Goal: Information Seeking & Learning: Learn about a topic

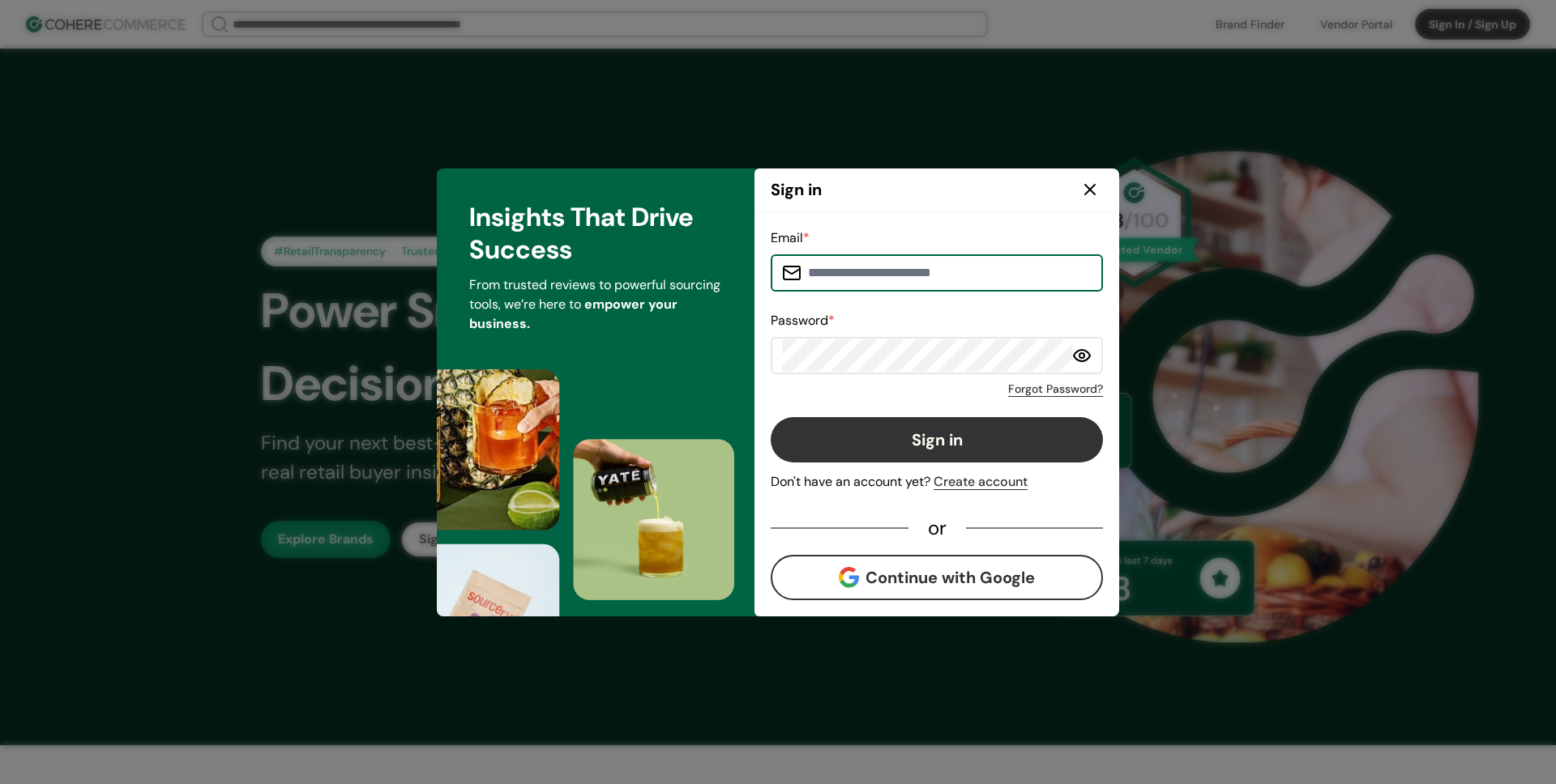
click at [892, 282] on input at bounding box center [946, 273] width 290 height 33
type input "**********"
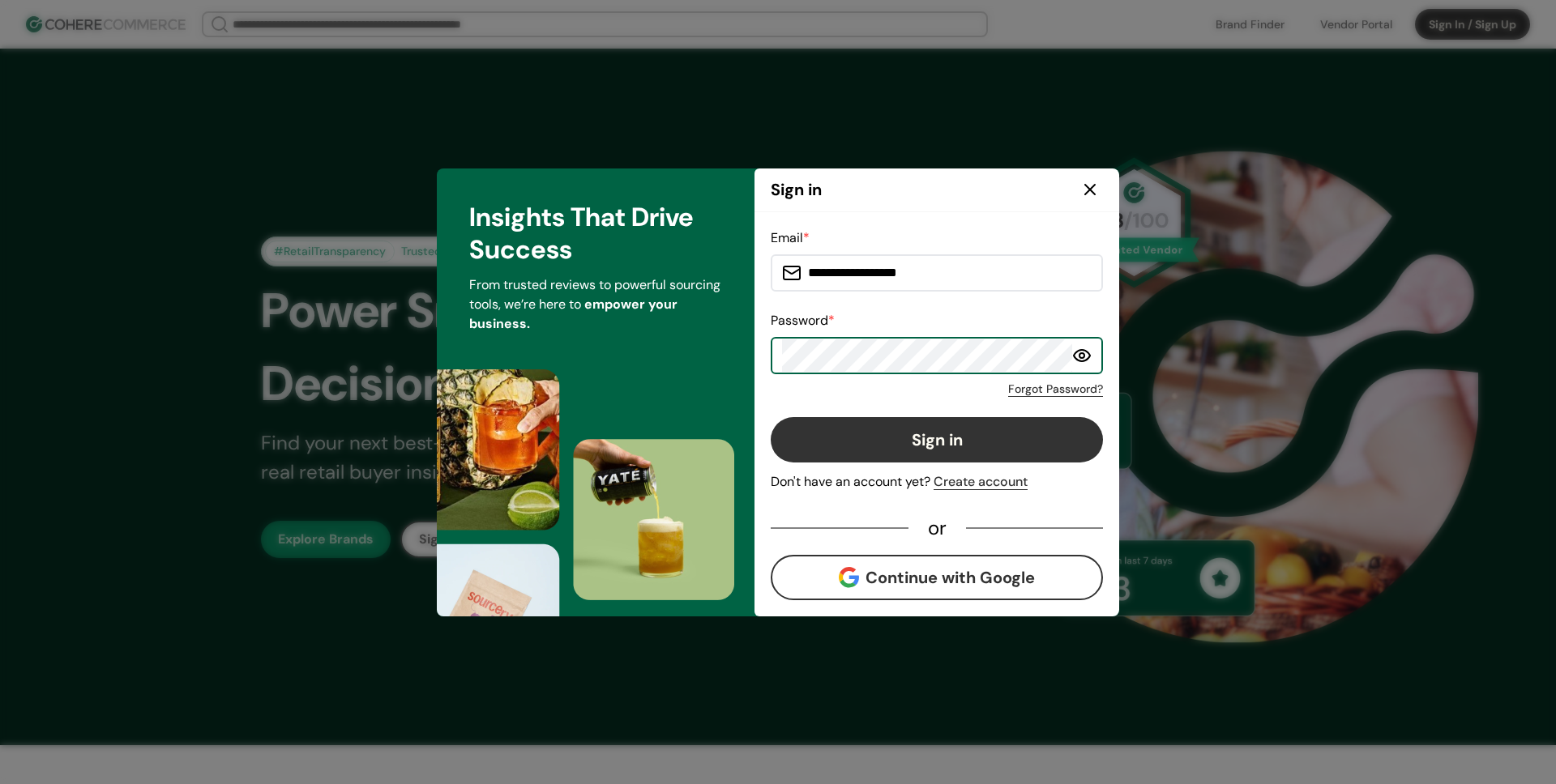
click at [830, 432] on button "Sign in" at bounding box center [937, 439] width 332 height 45
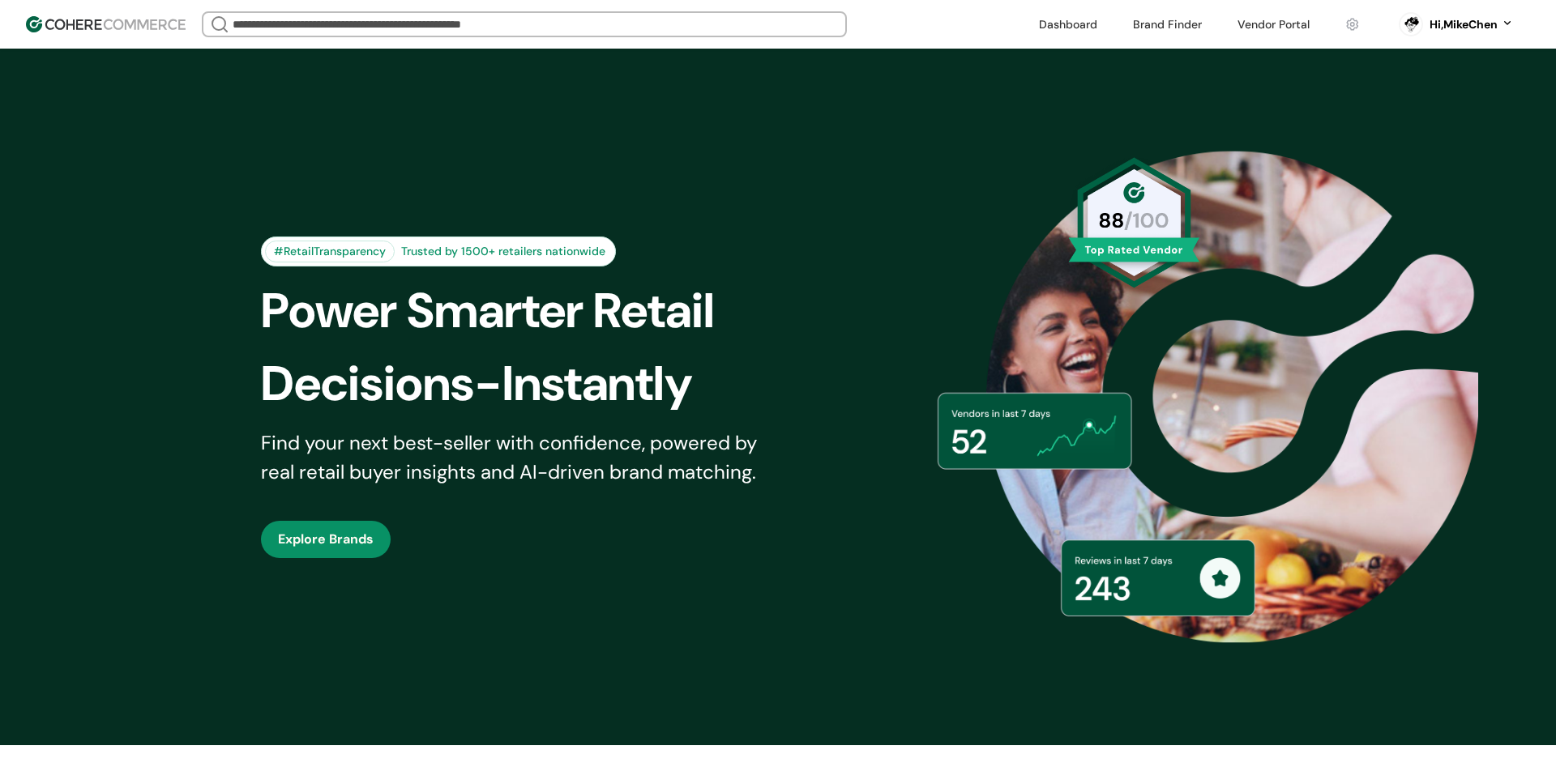
click at [1278, 31] on link at bounding box center [1272, 23] width 91 height 24
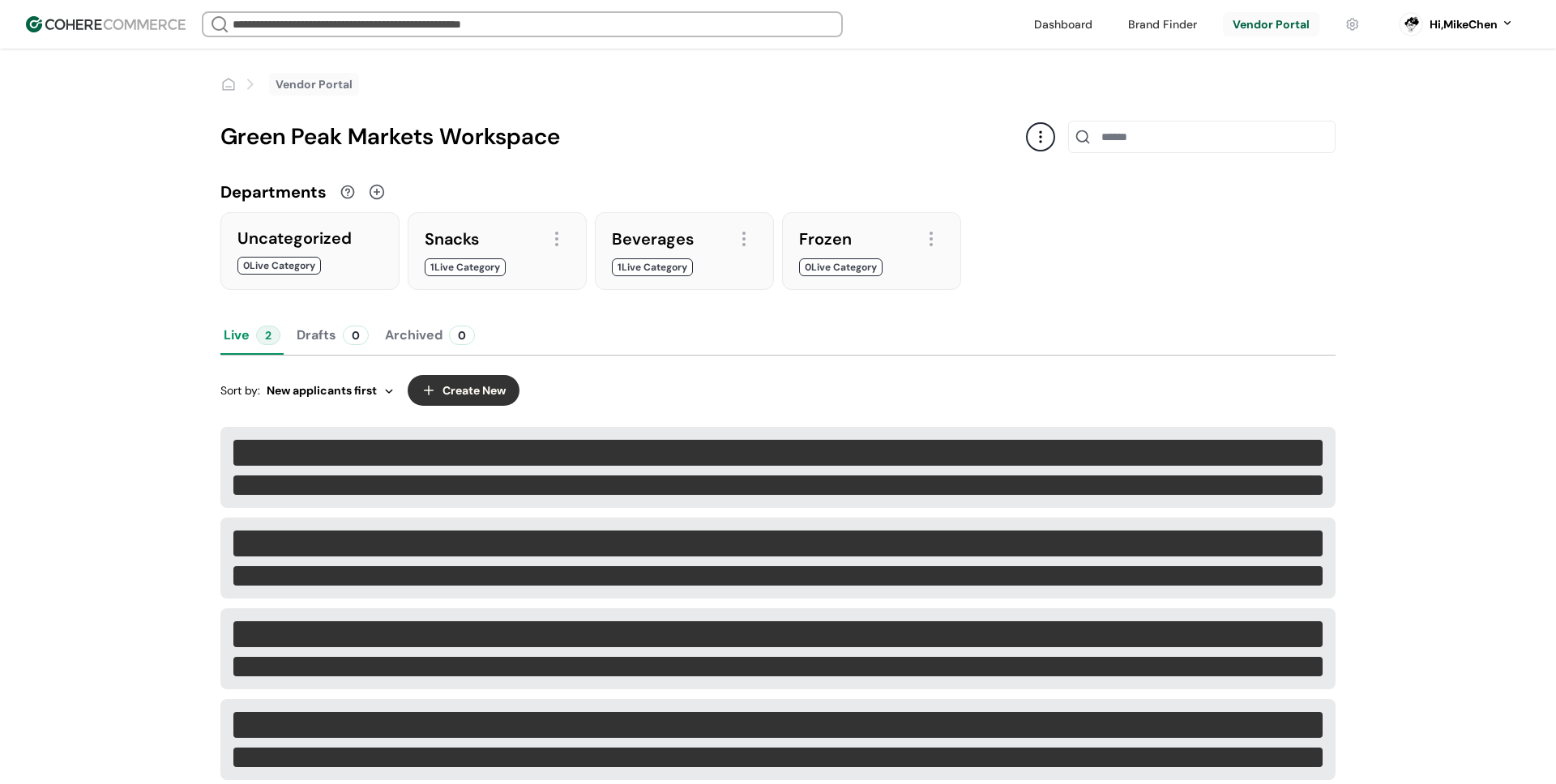
scroll to position [57, 0]
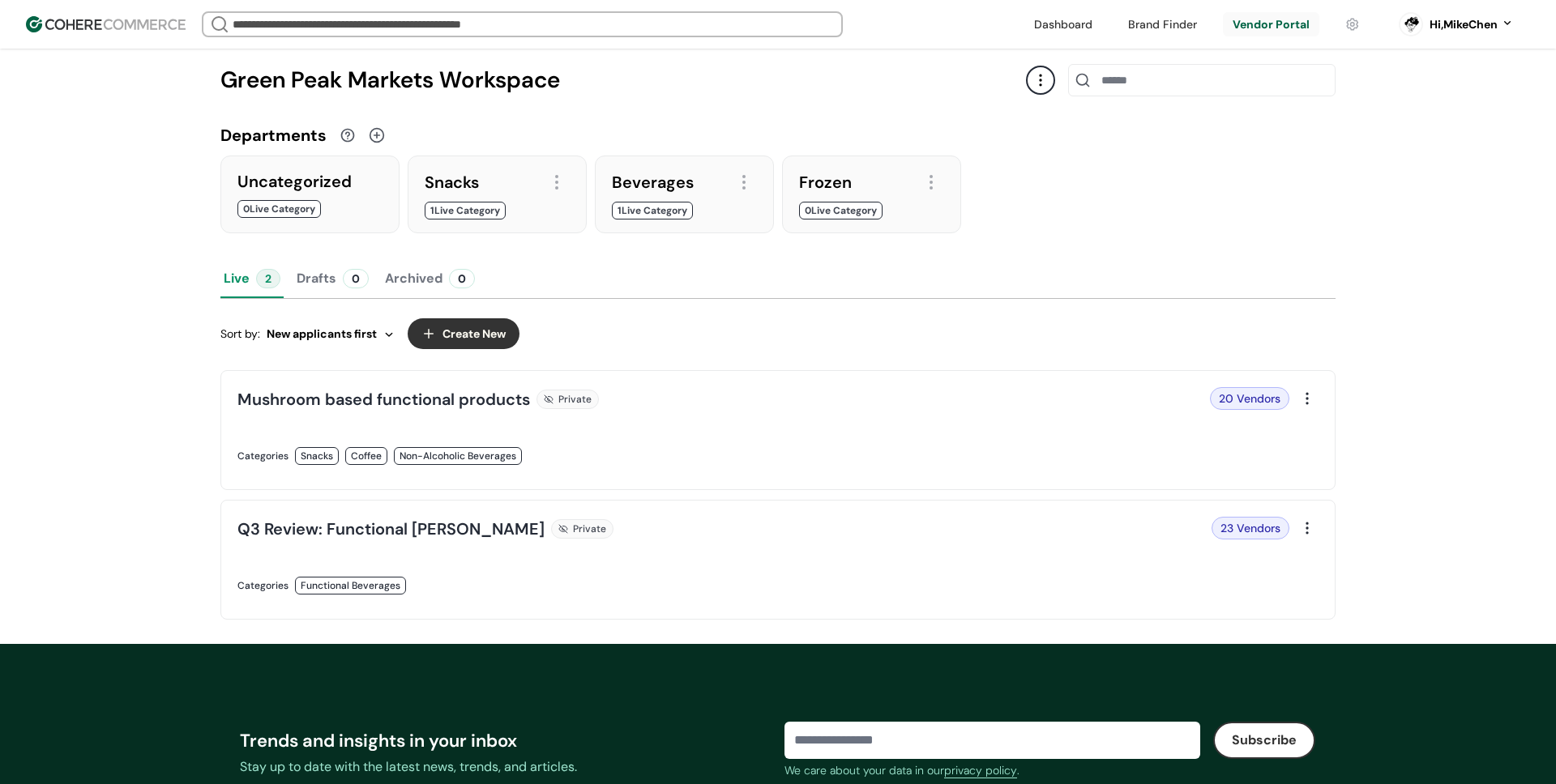
click at [390, 603] on link at bounding box center [502, 603] width 531 height 0
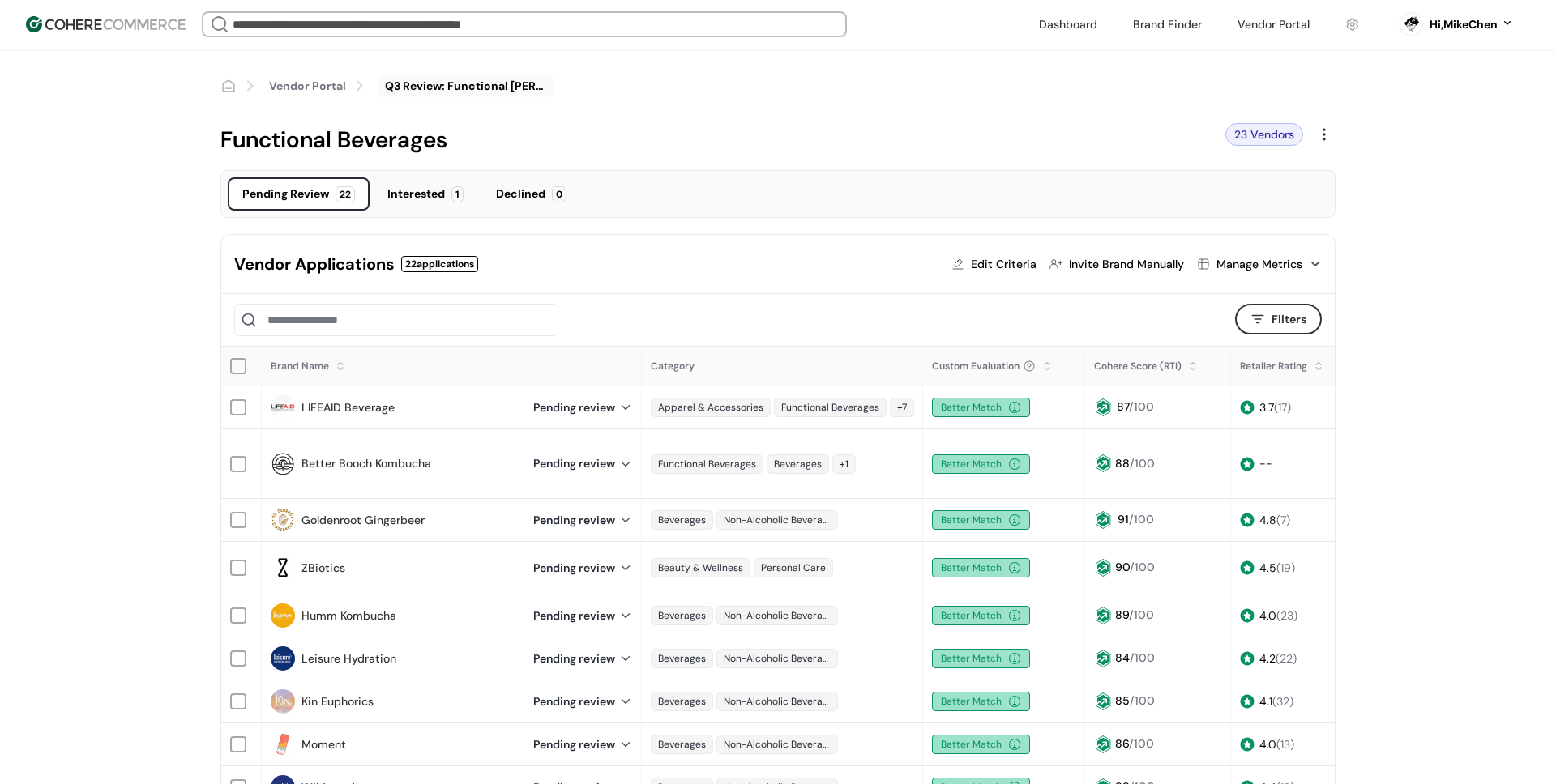
scroll to position [36, 0]
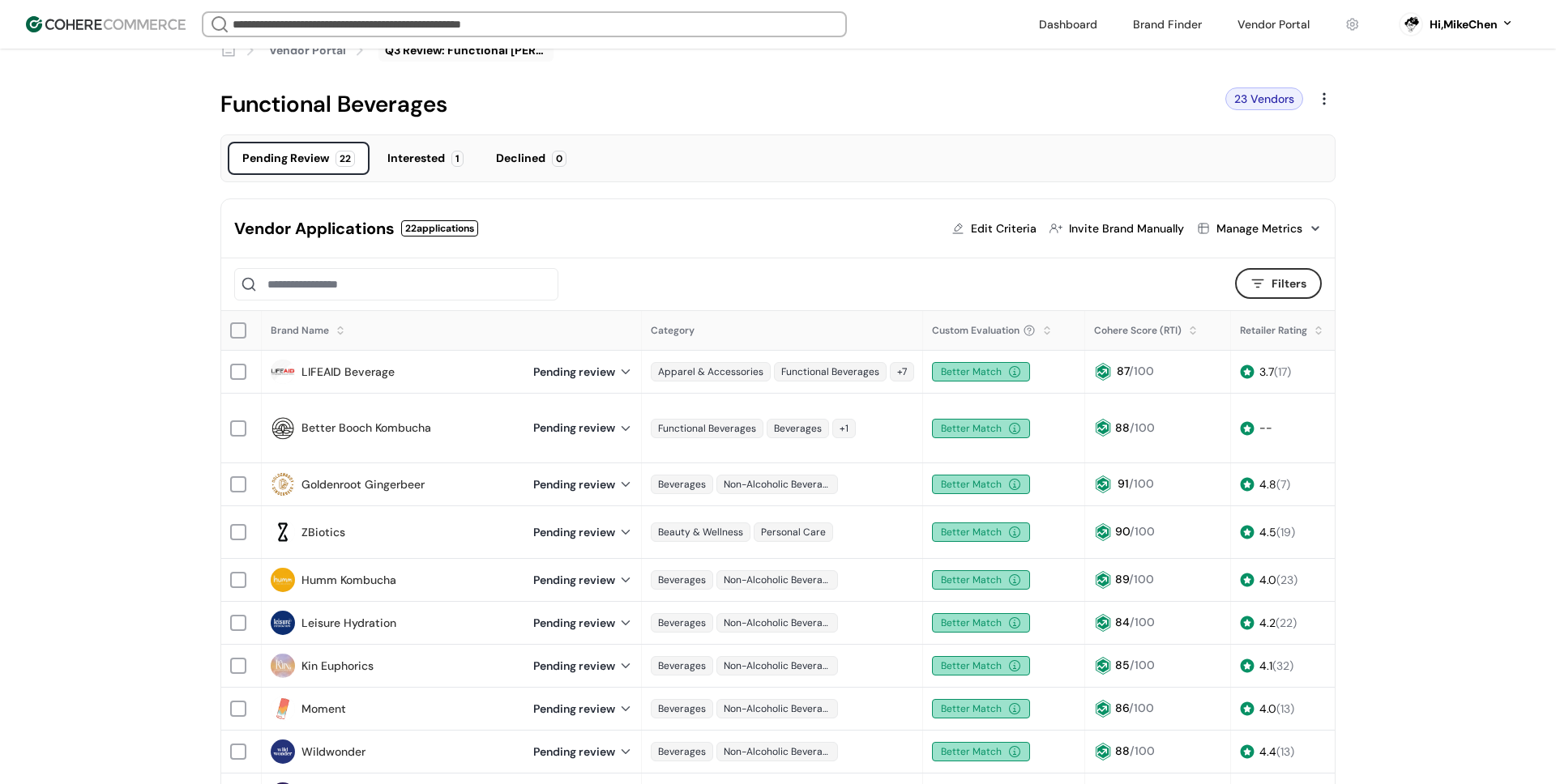
click at [336, 371] on link "LIFEAID Beverage" at bounding box center [347, 372] width 93 height 17
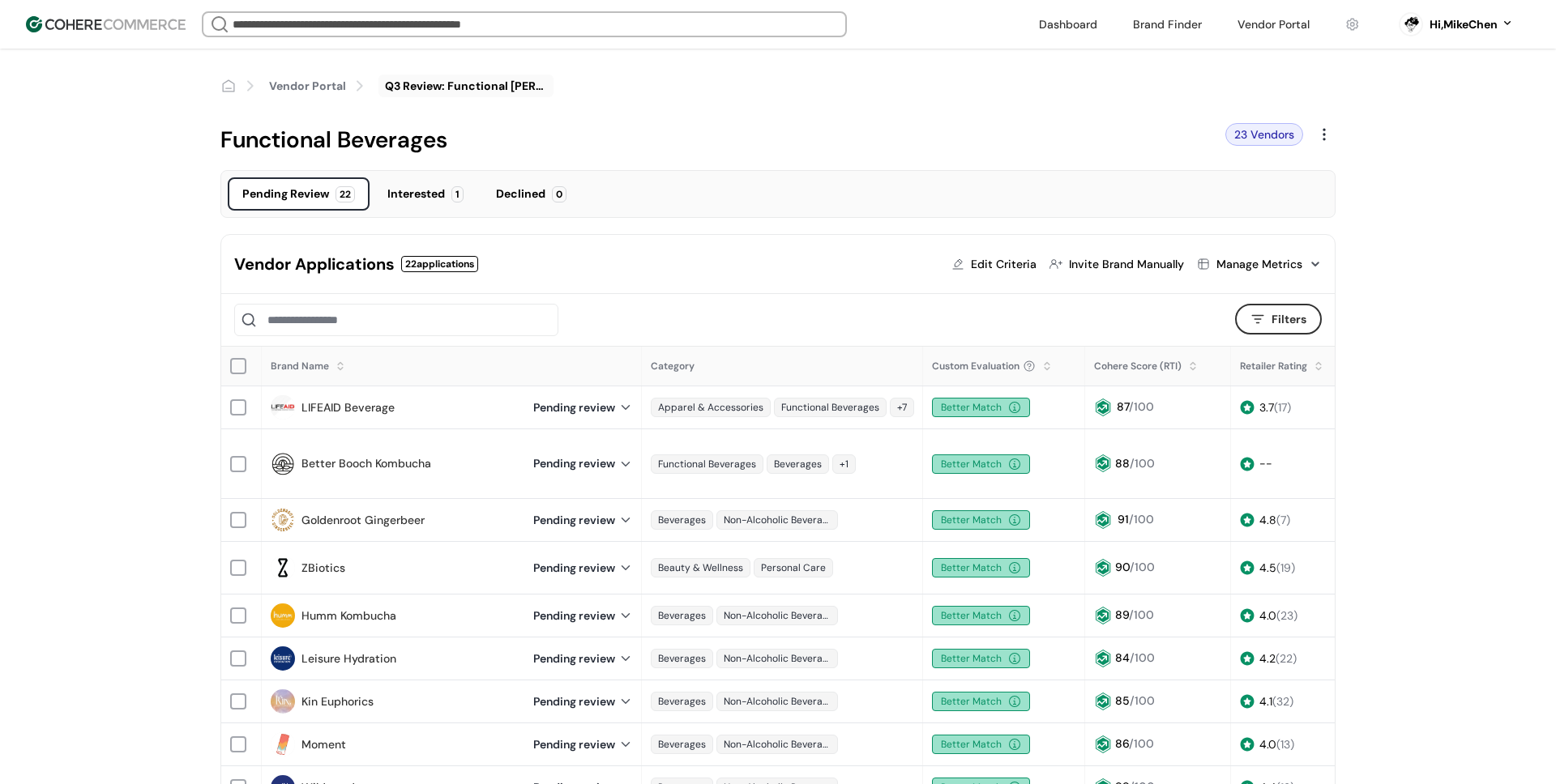
click at [439, 198] on div "Interested" at bounding box center [416, 194] width 58 height 17
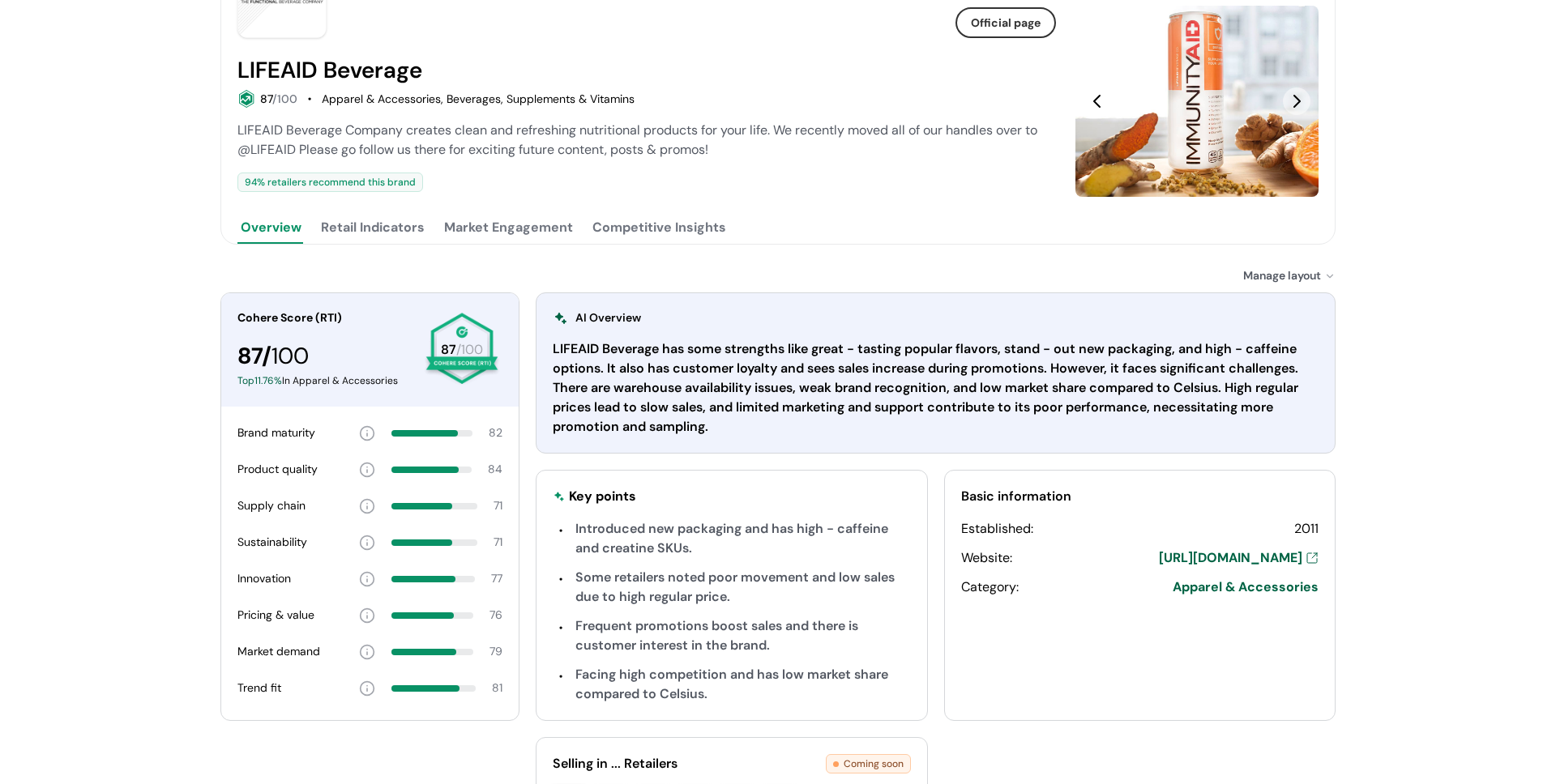
click at [650, 218] on button "Competitive Insights" at bounding box center [658, 227] width 140 height 33
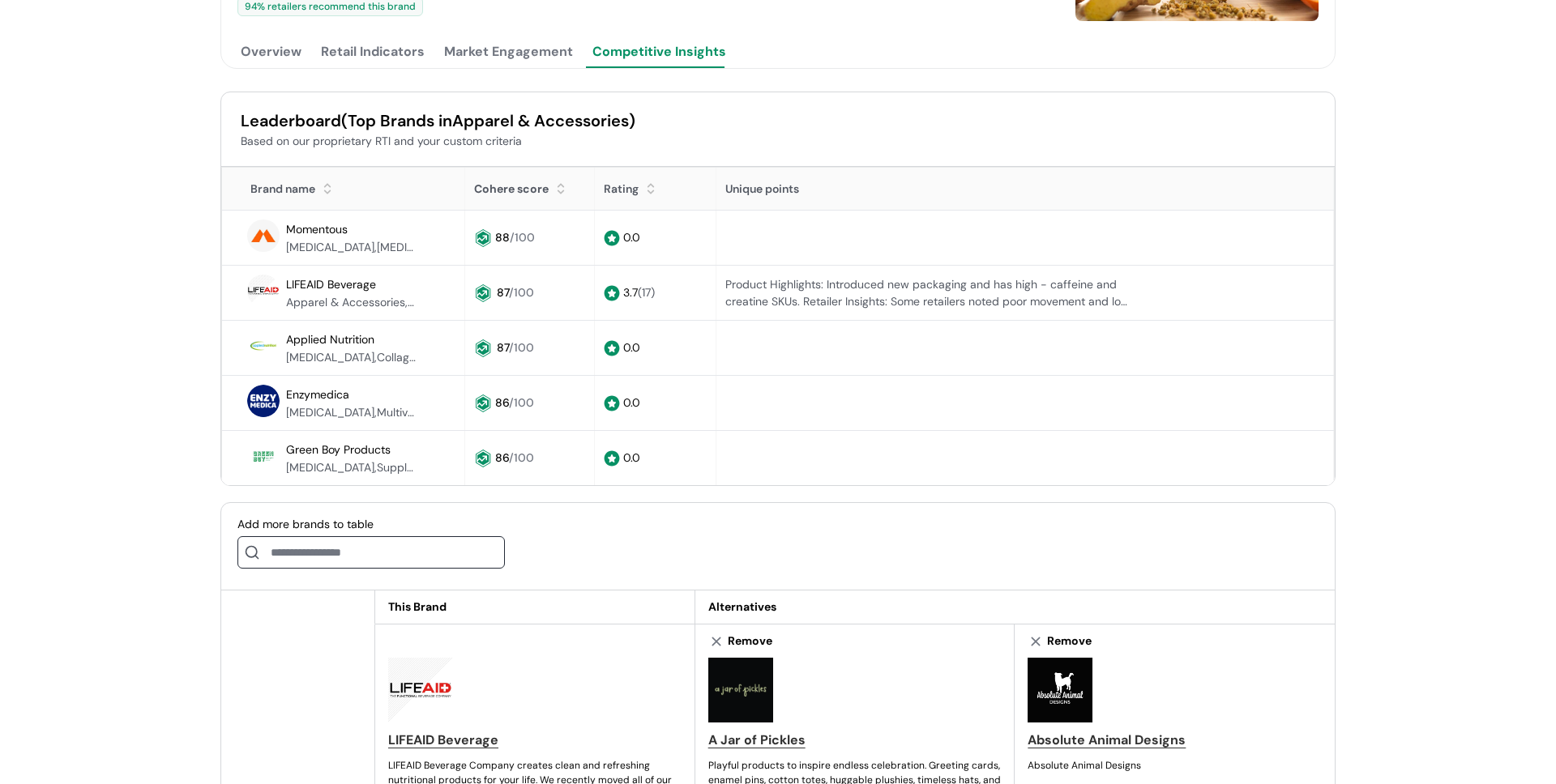
scroll to position [469, 0]
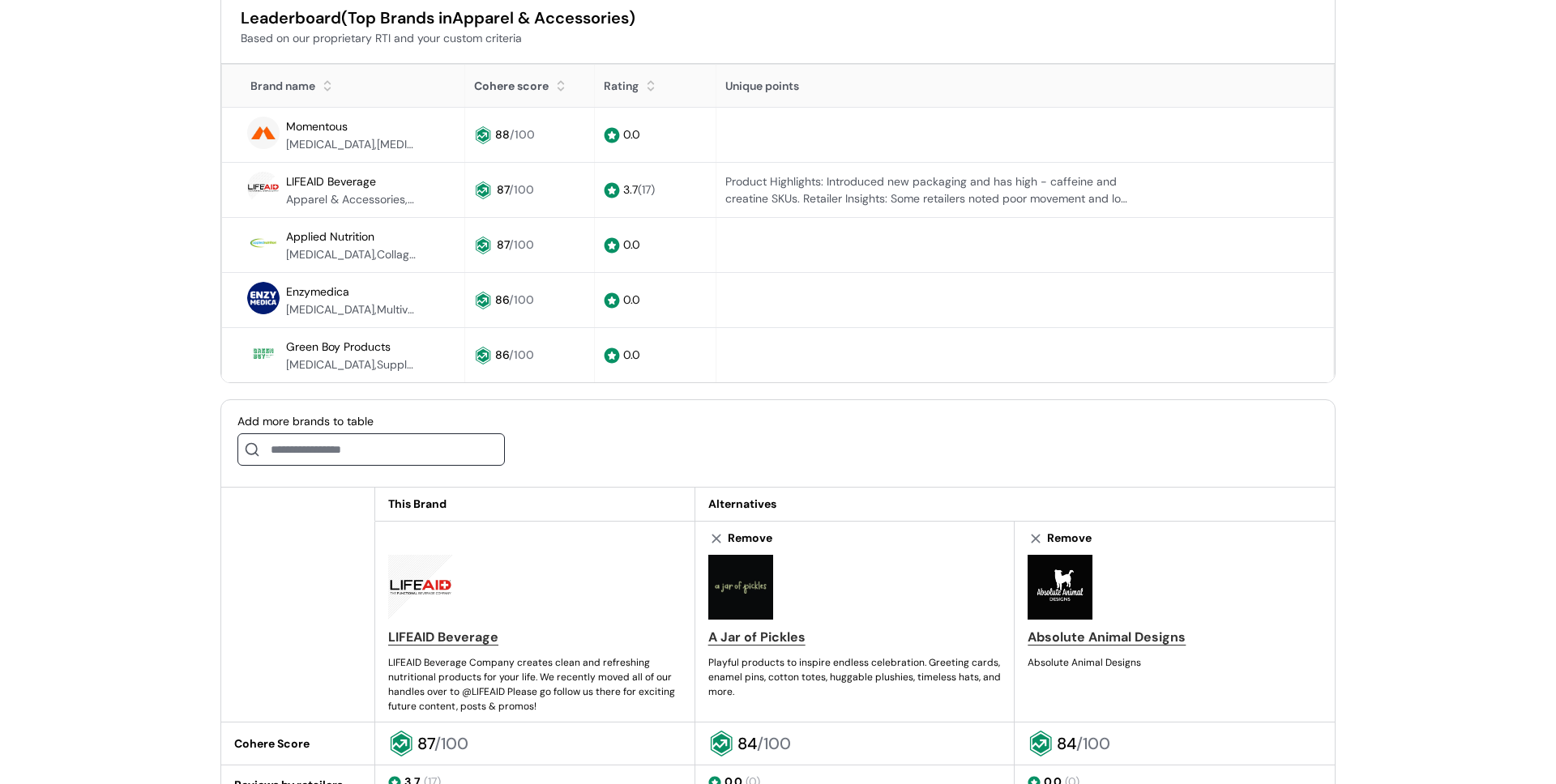
click at [341, 452] on input at bounding box center [371, 449] width 268 height 33
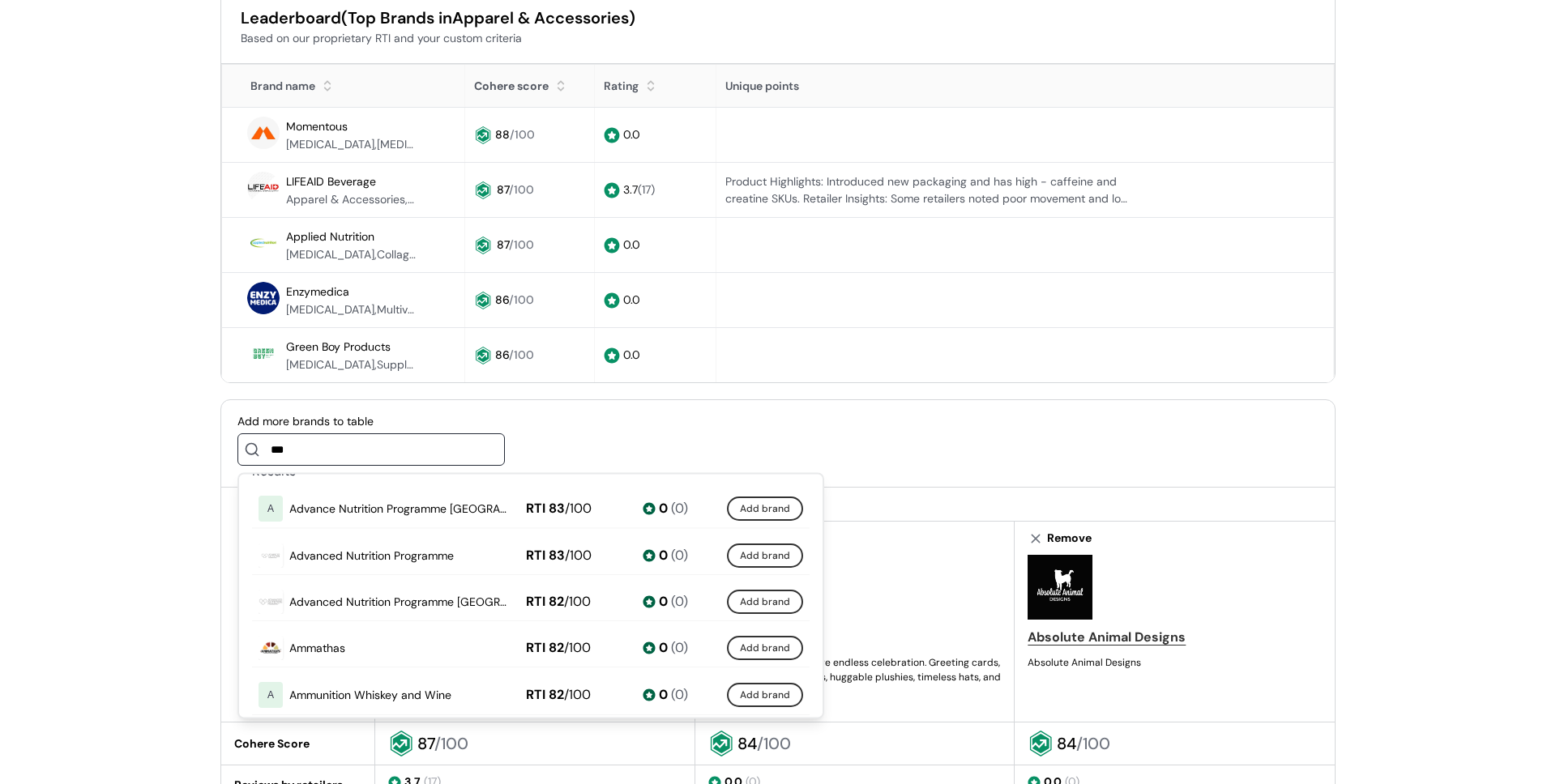
scroll to position [0, 0]
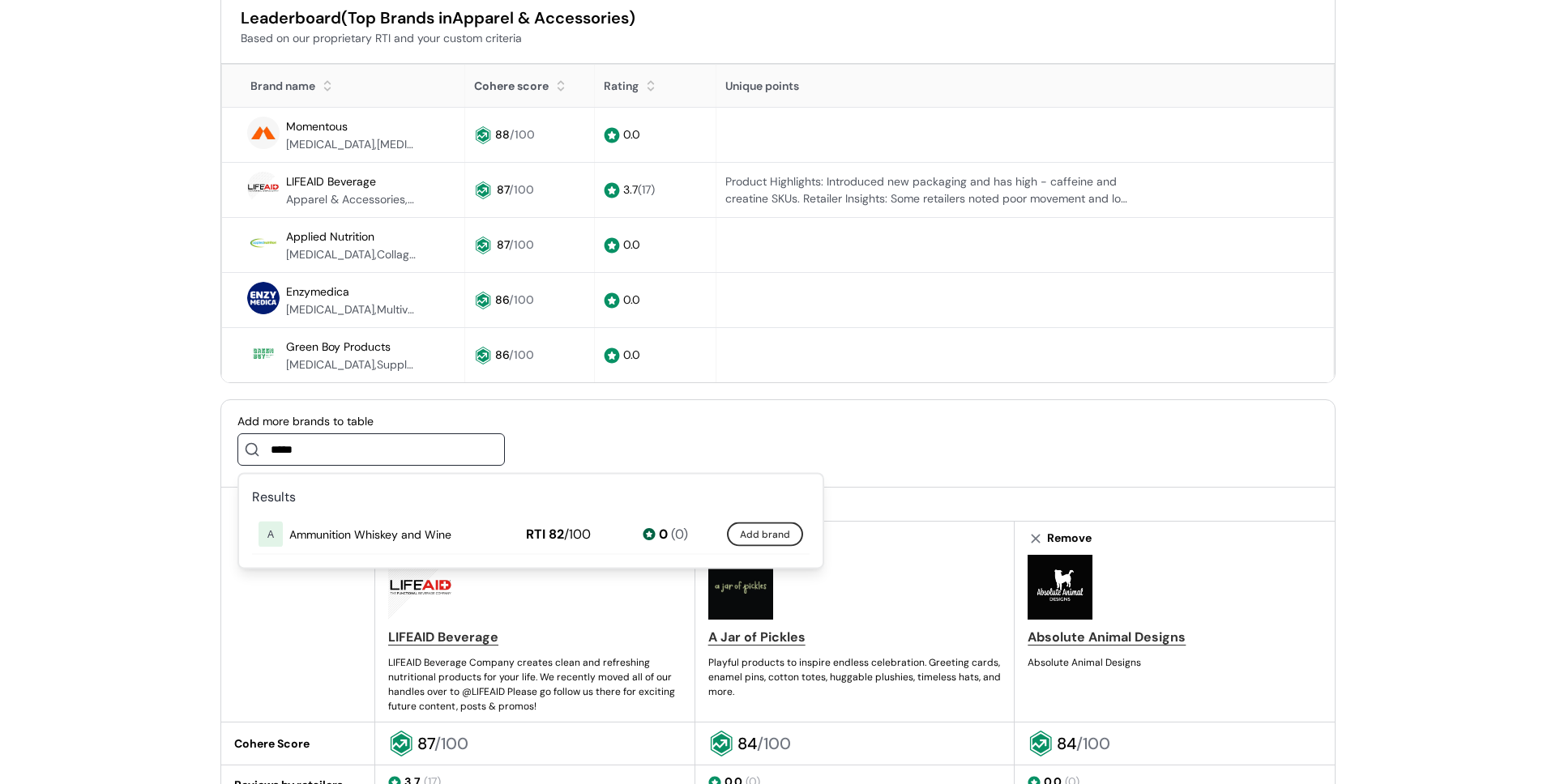
type input "*****"
click at [743, 535] on button "Add brand" at bounding box center [764, 534] width 76 height 24
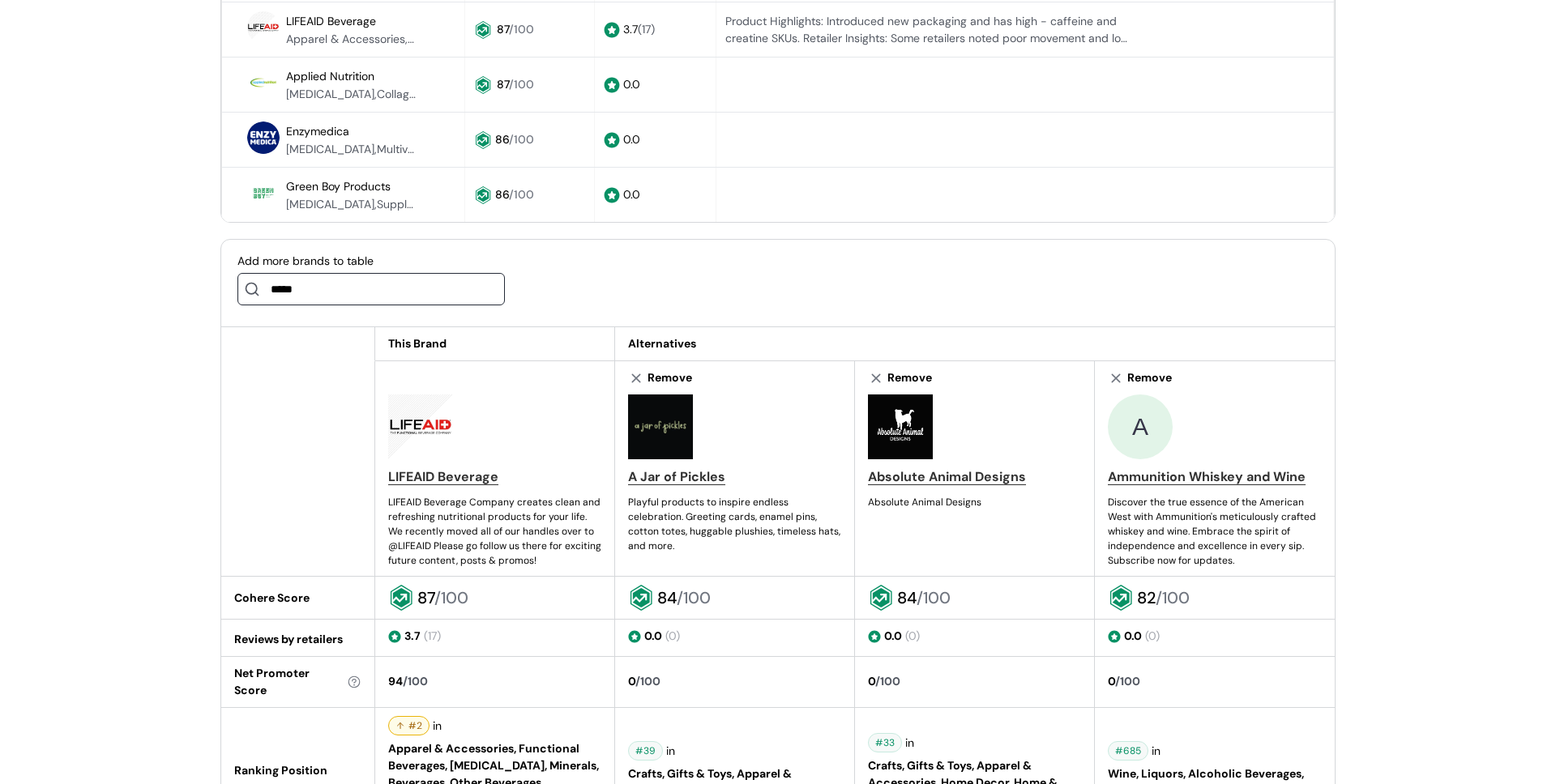
scroll to position [650, 0]
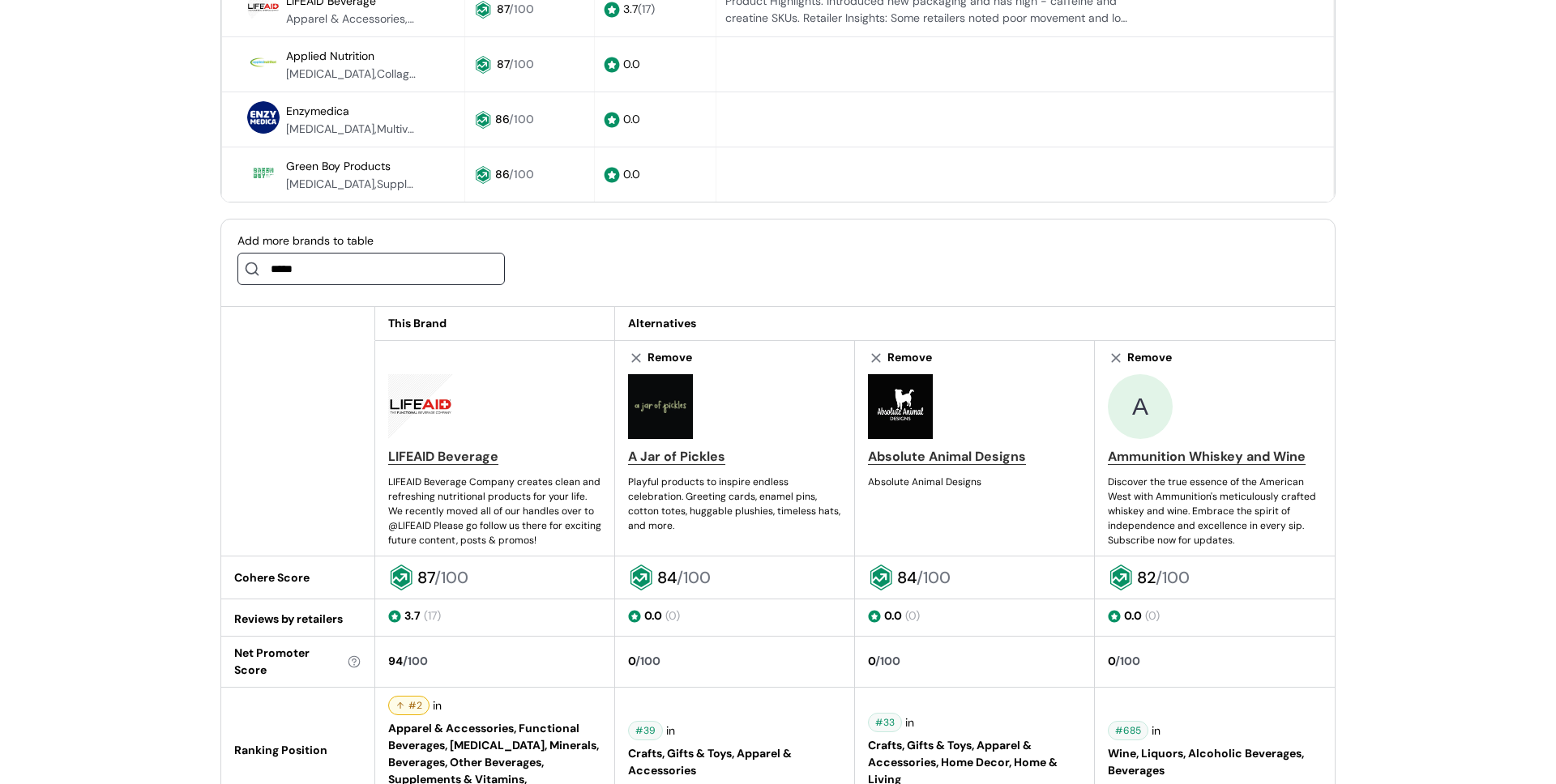
click at [406, 272] on input "*****" at bounding box center [371, 268] width 268 height 33
click at [895, 293] on div "Add more brands to table *****" at bounding box center [778, 263] width 1113 height 87
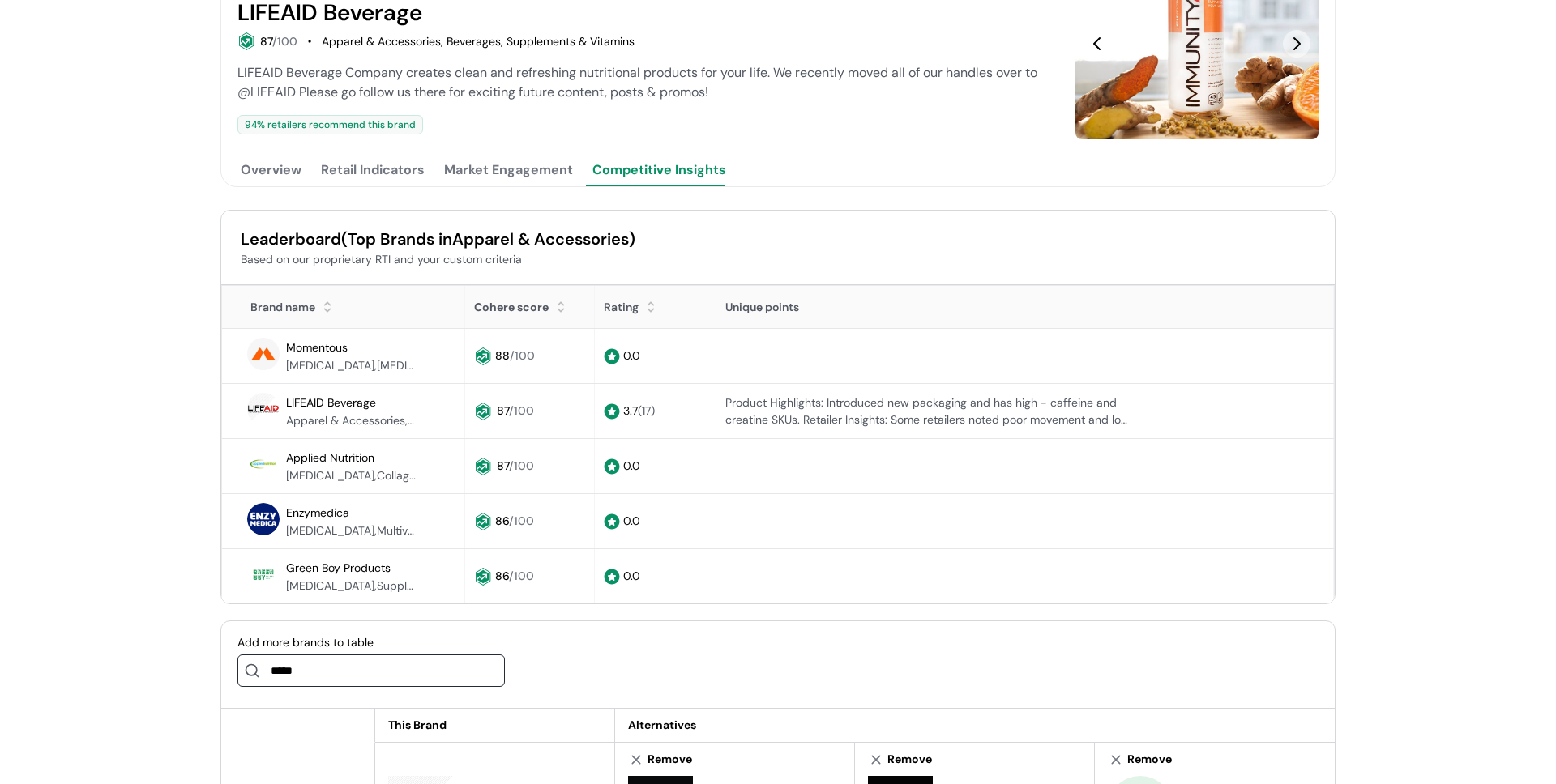
scroll to position [247, 0]
click at [320, 351] on span "Momentous" at bounding box center [316, 349] width 61 height 14
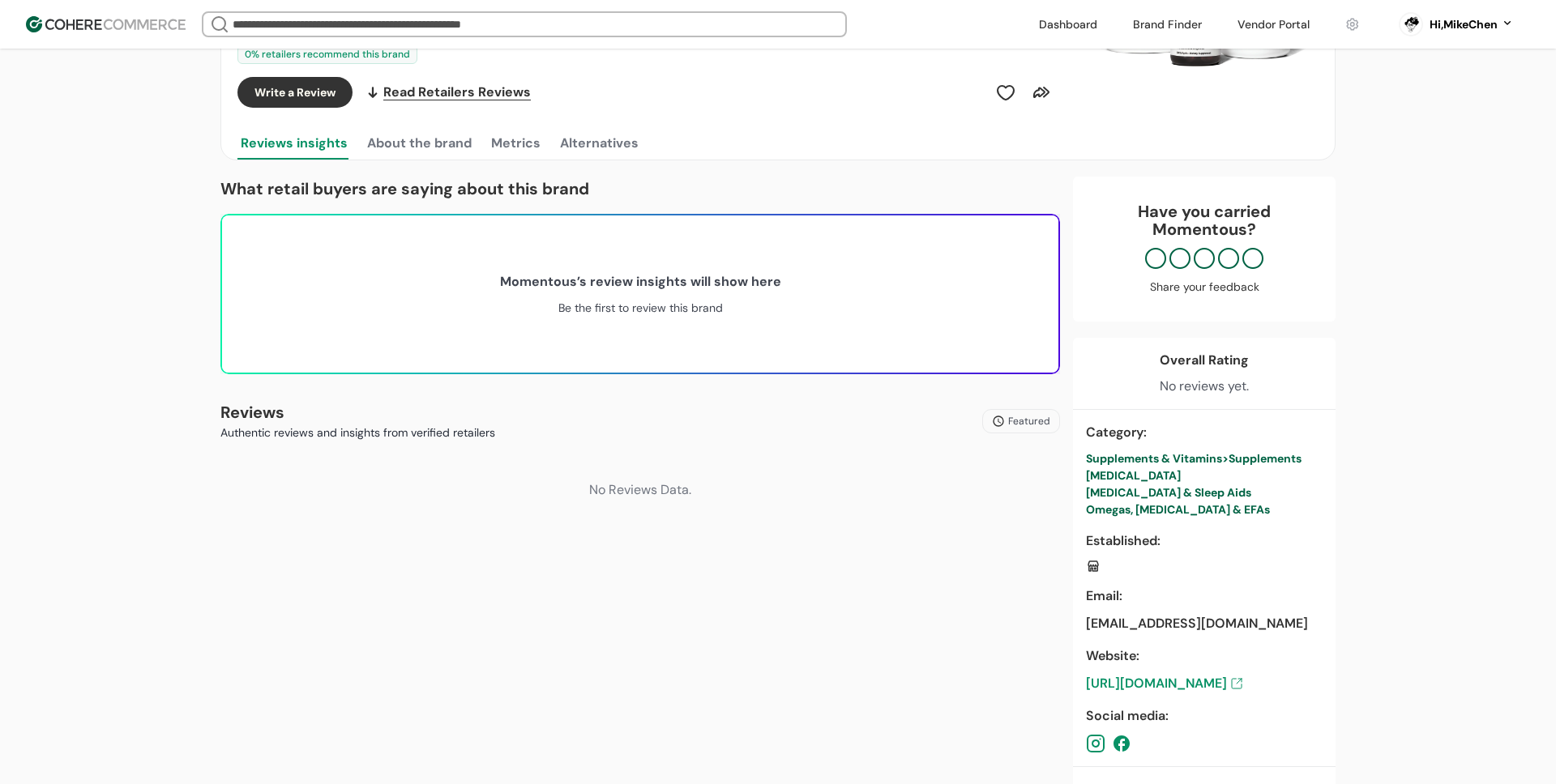
scroll to position [48, 0]
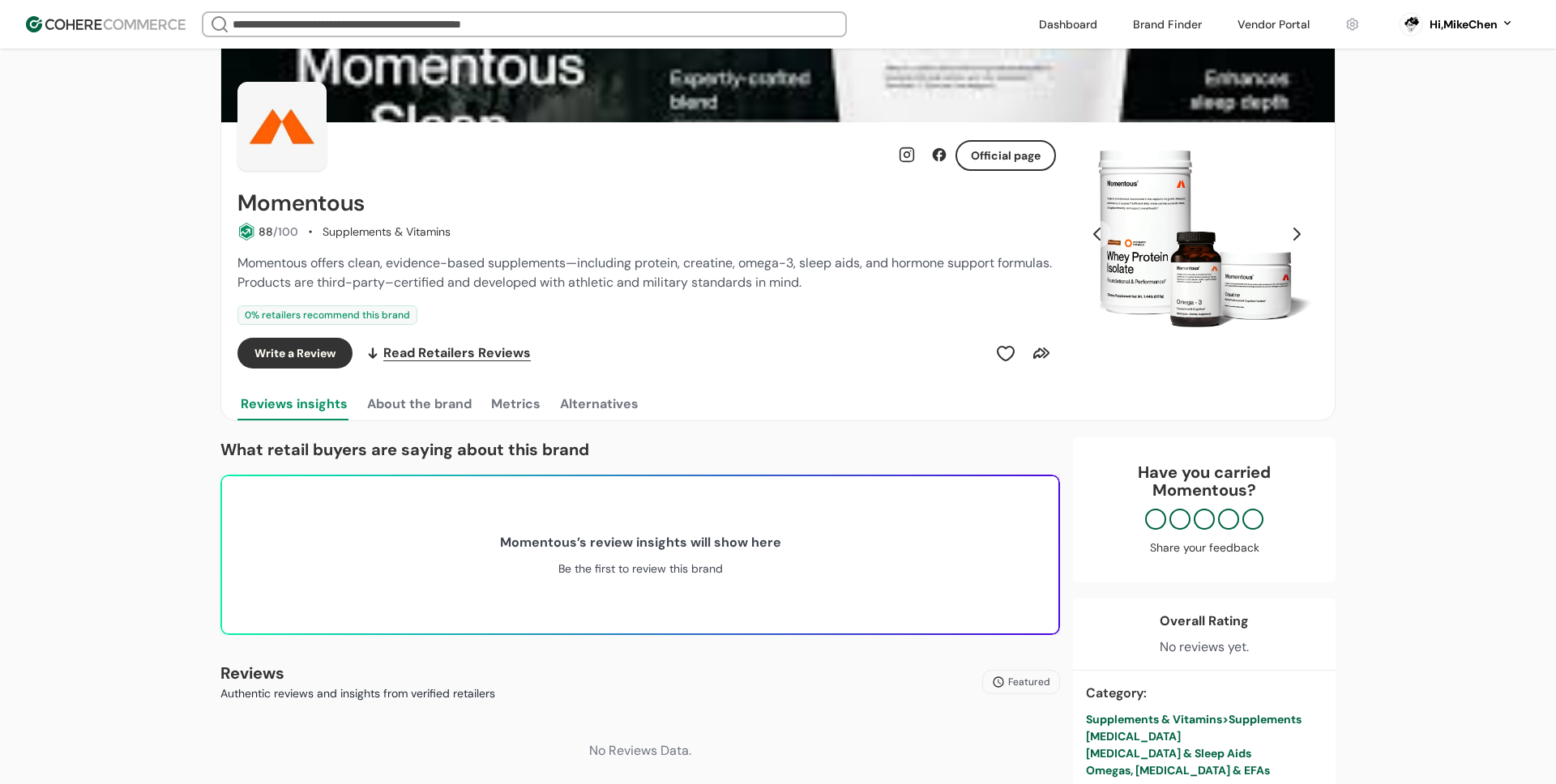
click at [440, 396] on button "About the brand" at bounding box center [419, 404] width 111 height 33
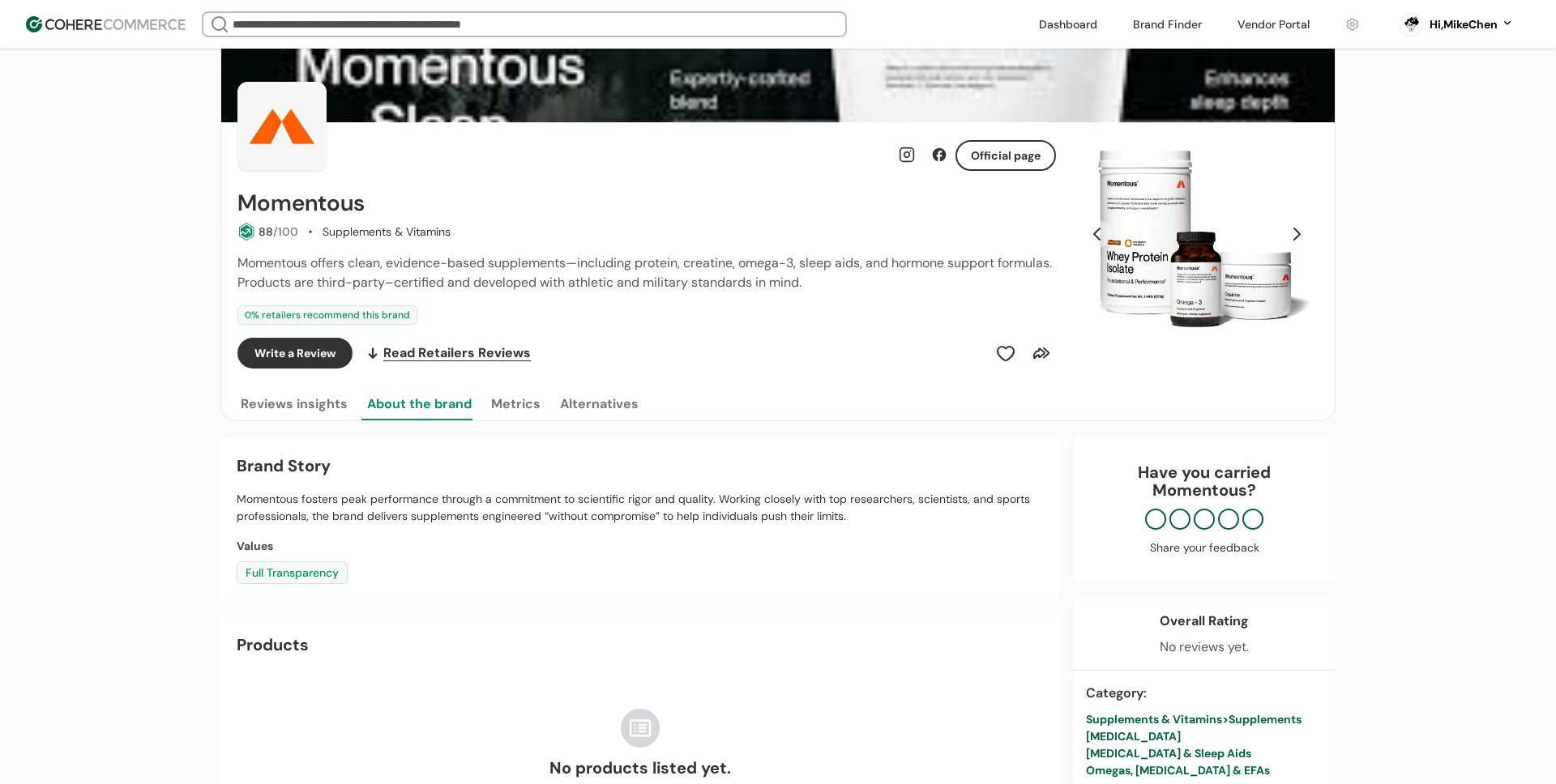
click at [538, 405] on button "Metrics" at bounding box center [516, 404] width 56 height 33
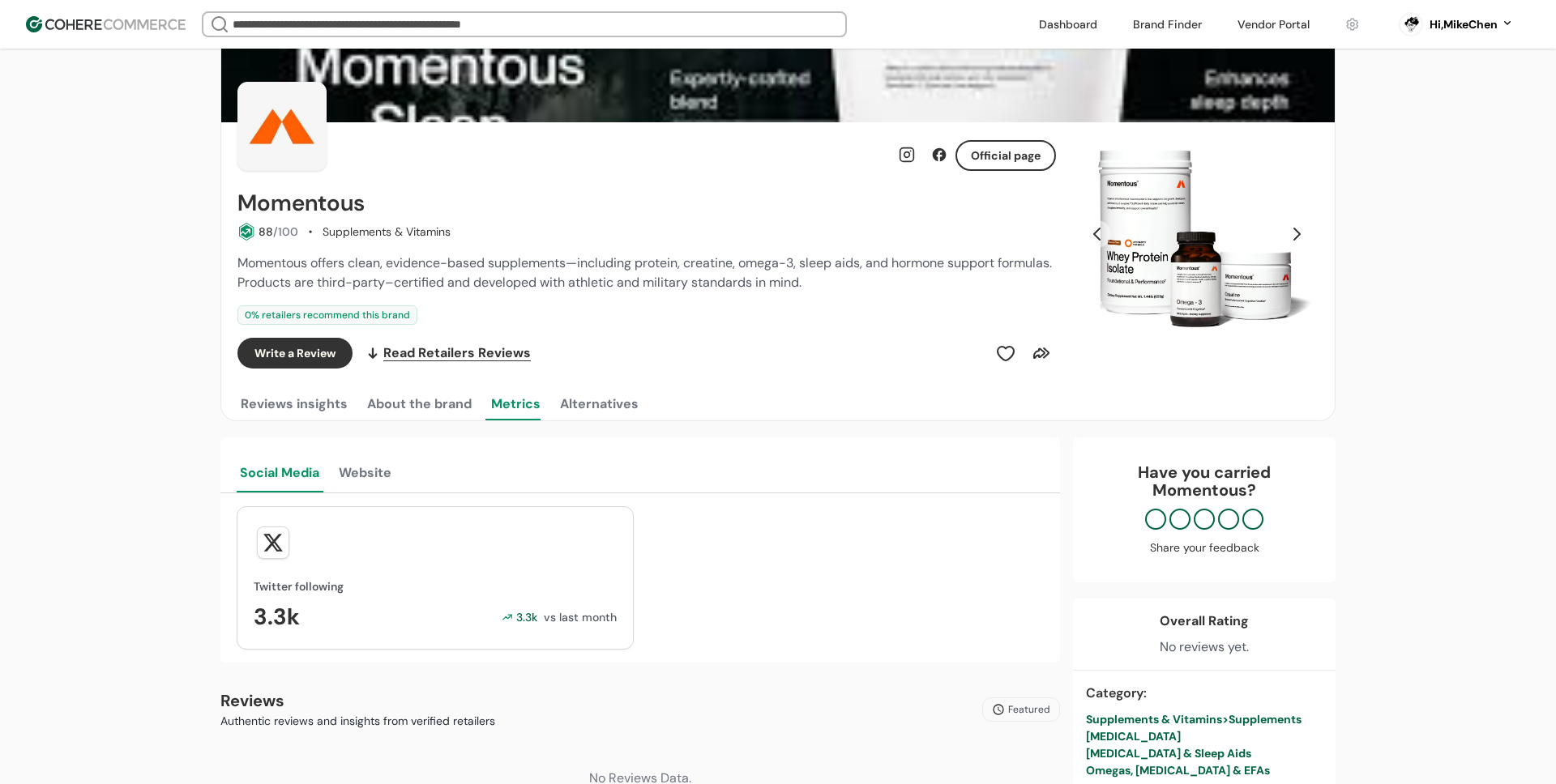
click at [620, 402] on button "Alternatives" at bounding box center [599, 404] width 85 height 33
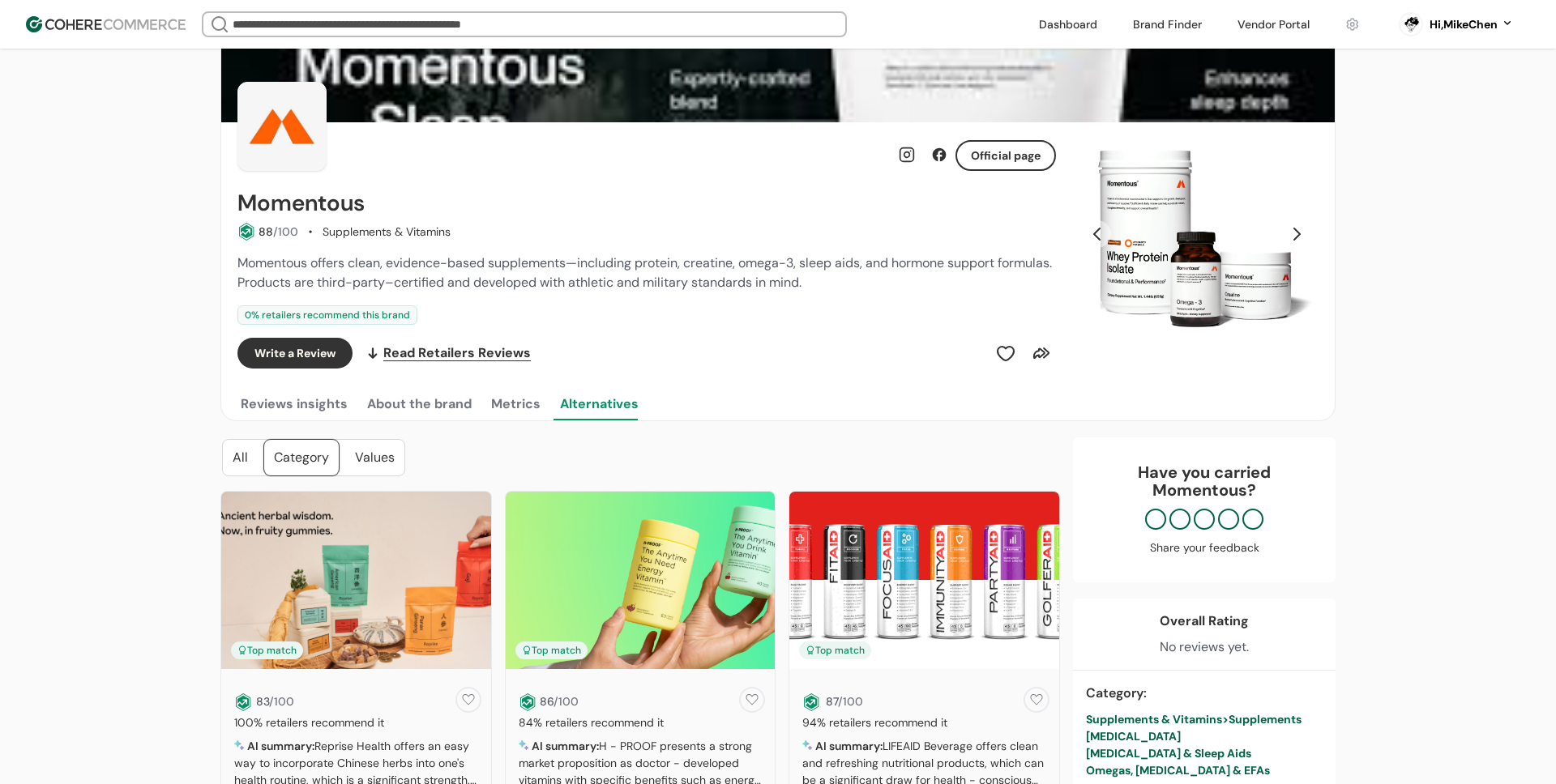
click at [533, 403] on button "Metrics" at bounding box center [516, 404] width 56 height 33
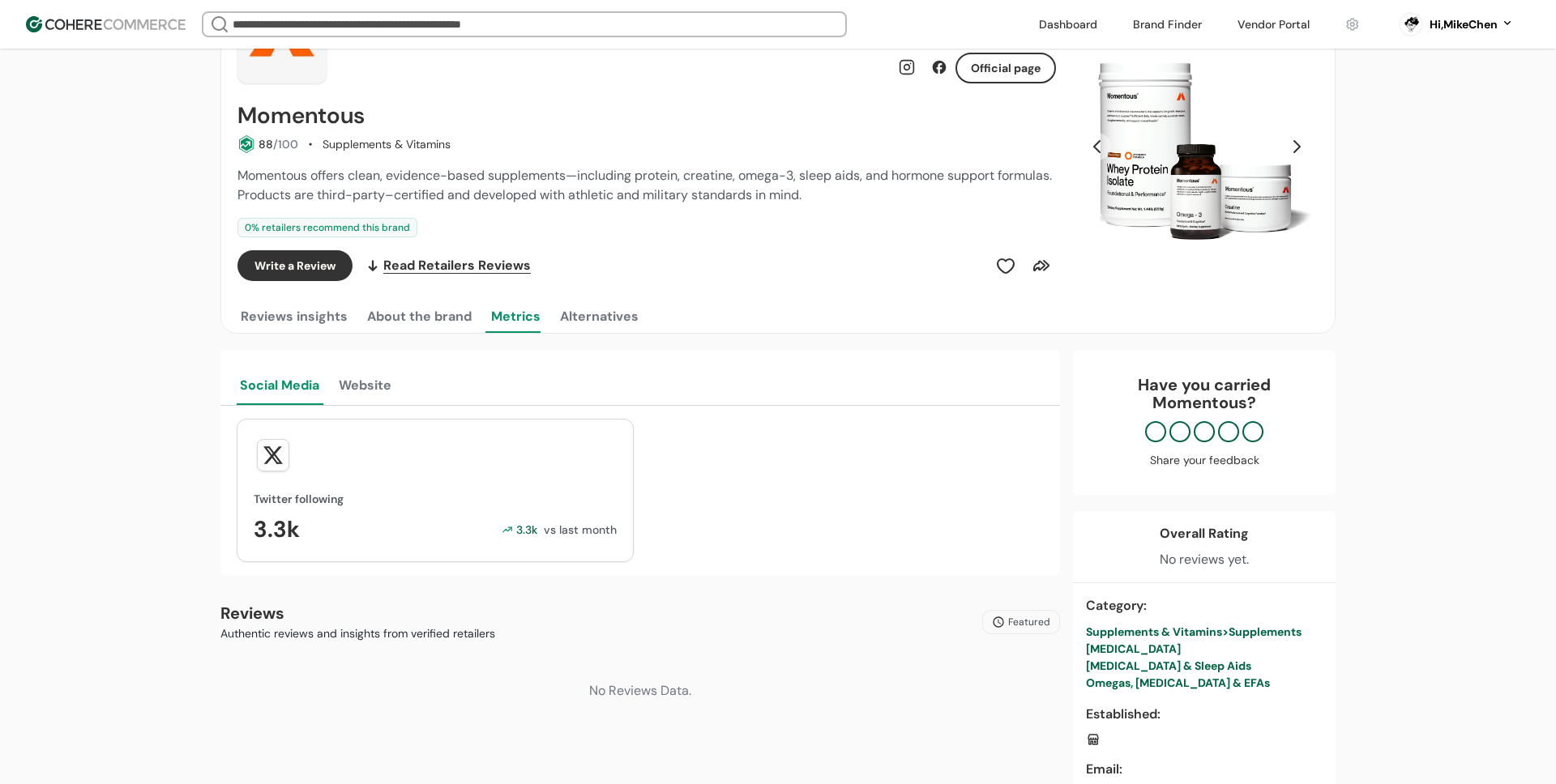
scroll to position [136, 0]
click at [356, 383] on button "Website" at bounding box center [365, 383] width 60 height 42
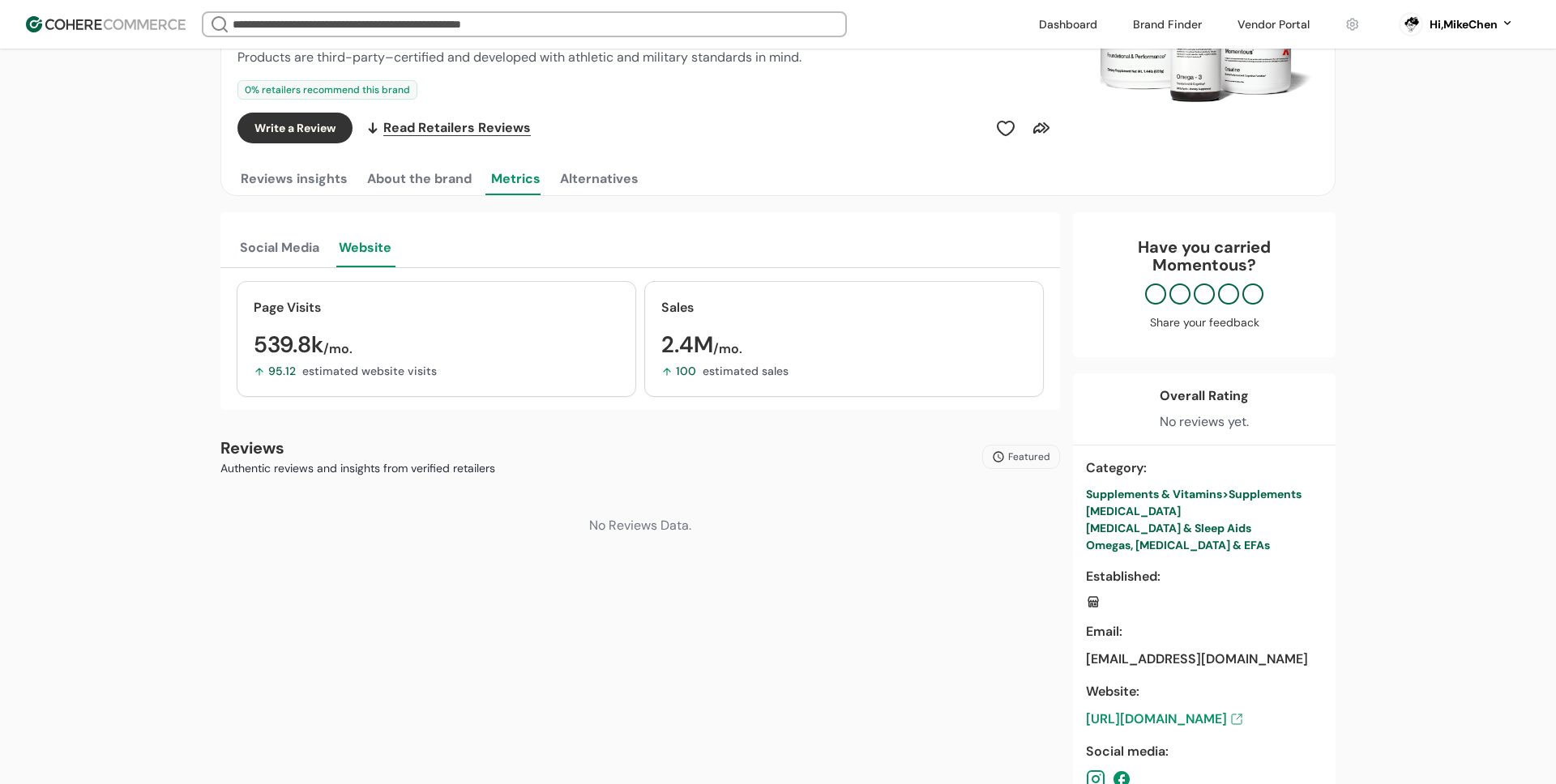
scroll to position [0, 0]
